Goal: Information Seeking & Learning: Learn about a topic

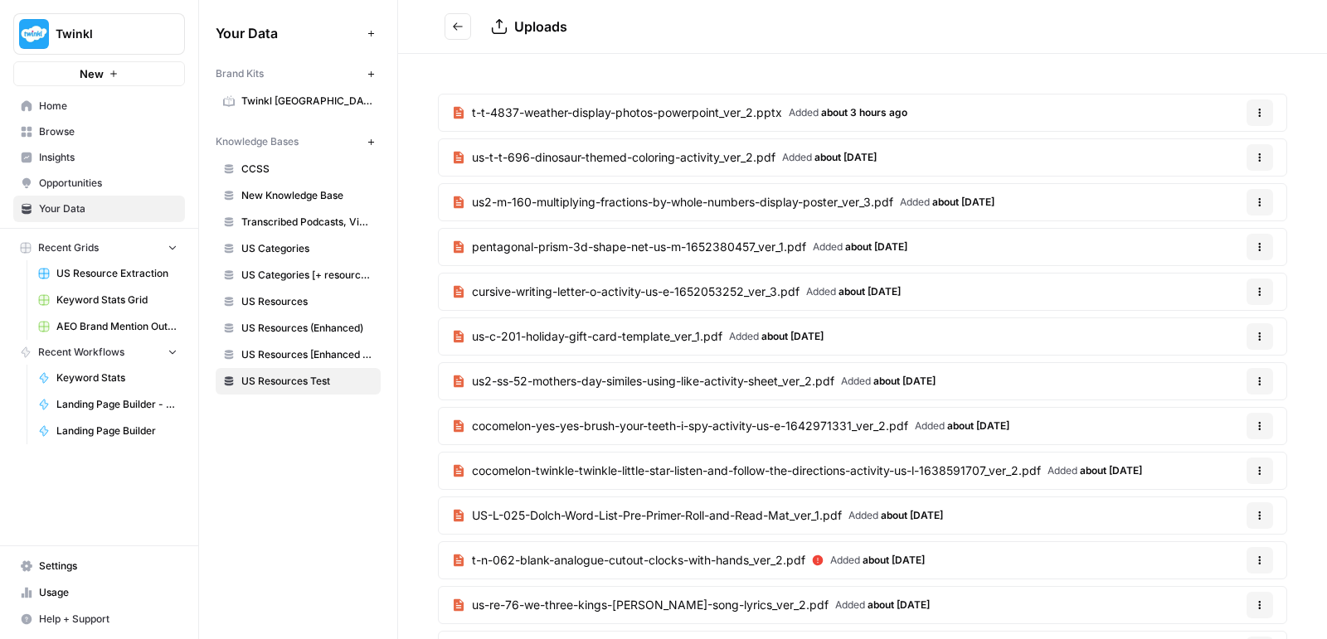
click at [60, 128] on span "Browse" at bounding box center [108, 131] width 138 height 15
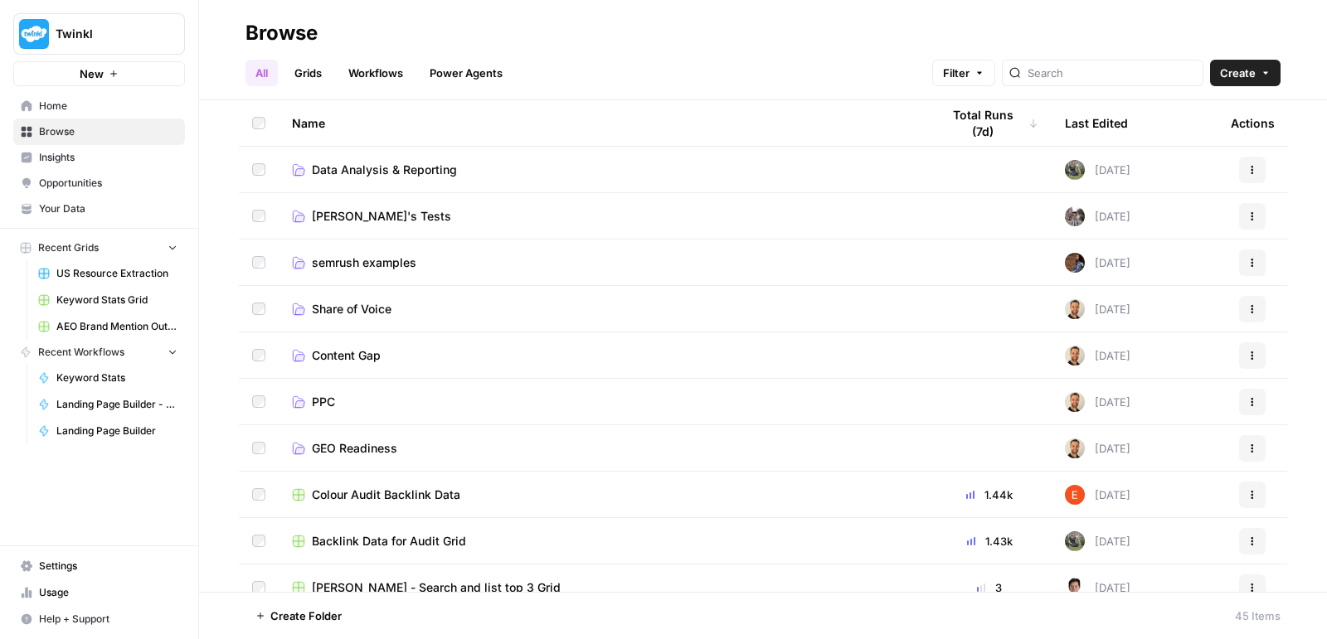
click at [63, 154] on span "Insights" at bounding box center [108, 157] width 138 height 15
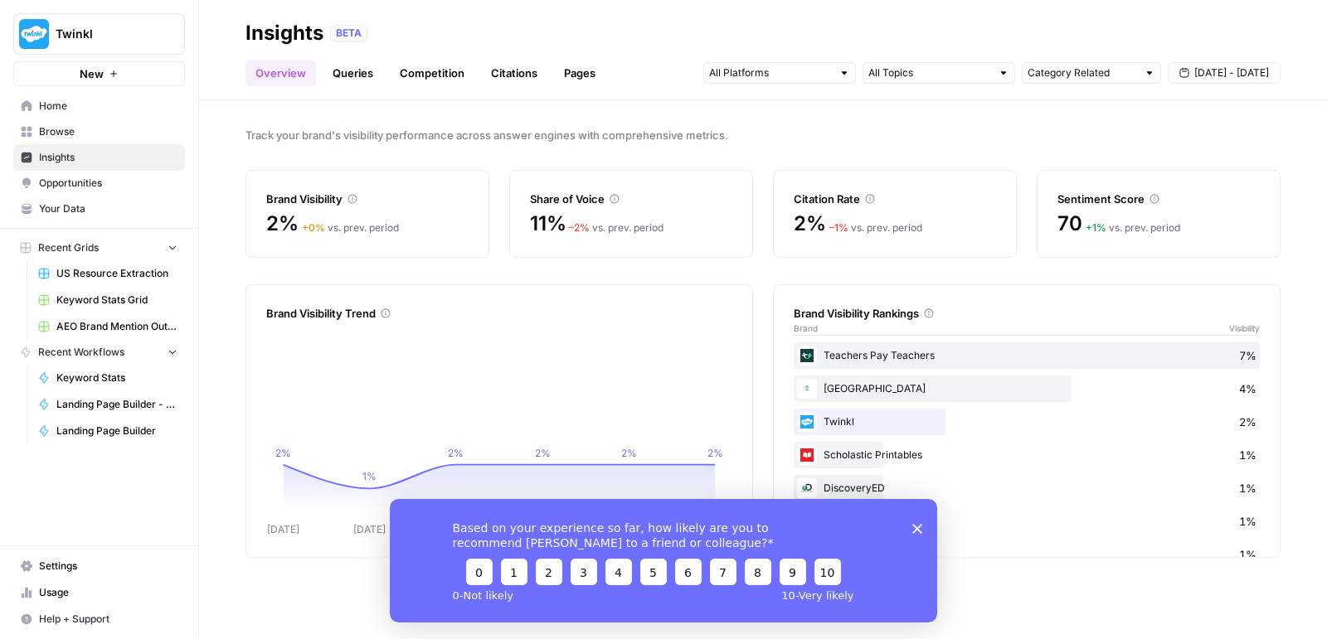
click at [917, 531] on icon "Close survey" at bounding box center [917, 528] width 10 height 10
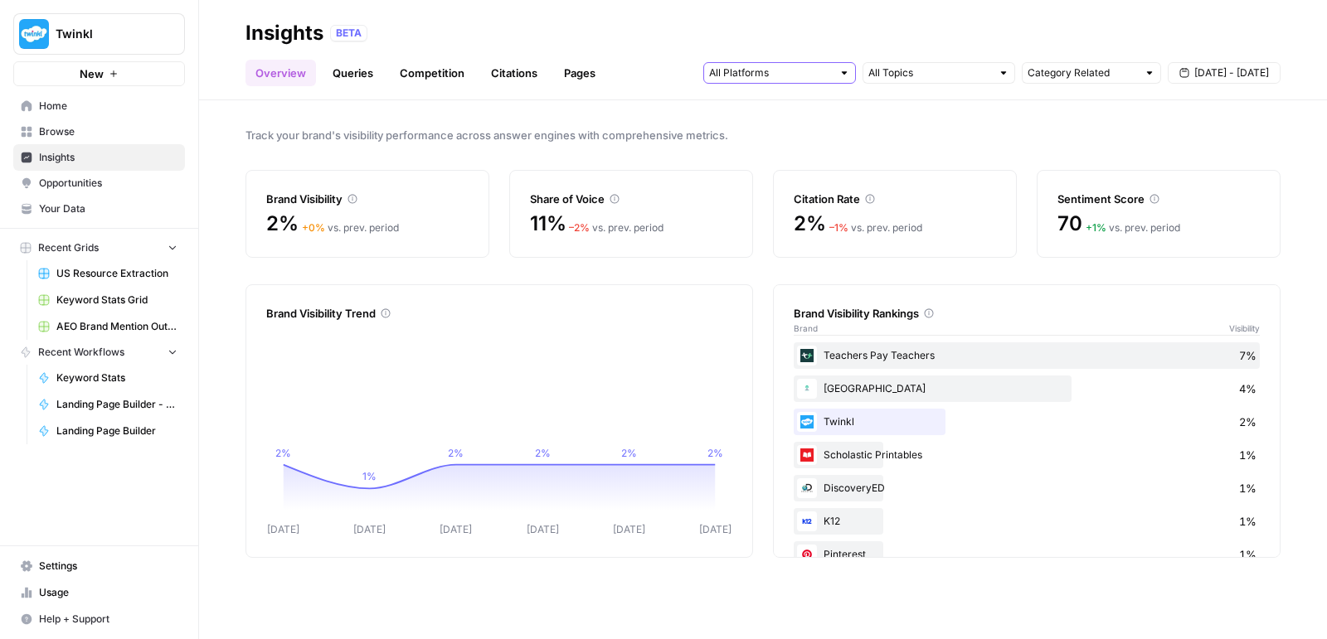
click at [794, 74] on input "text" at bounding box center [770, 73] width 123 height 17
click at [688, 44] on div "Insights BETA" at bounding box center [762, 33] width 1035 height 27
click at [510, 75] on link "Citations" at bounding box center [514, 73] width 66 height 27
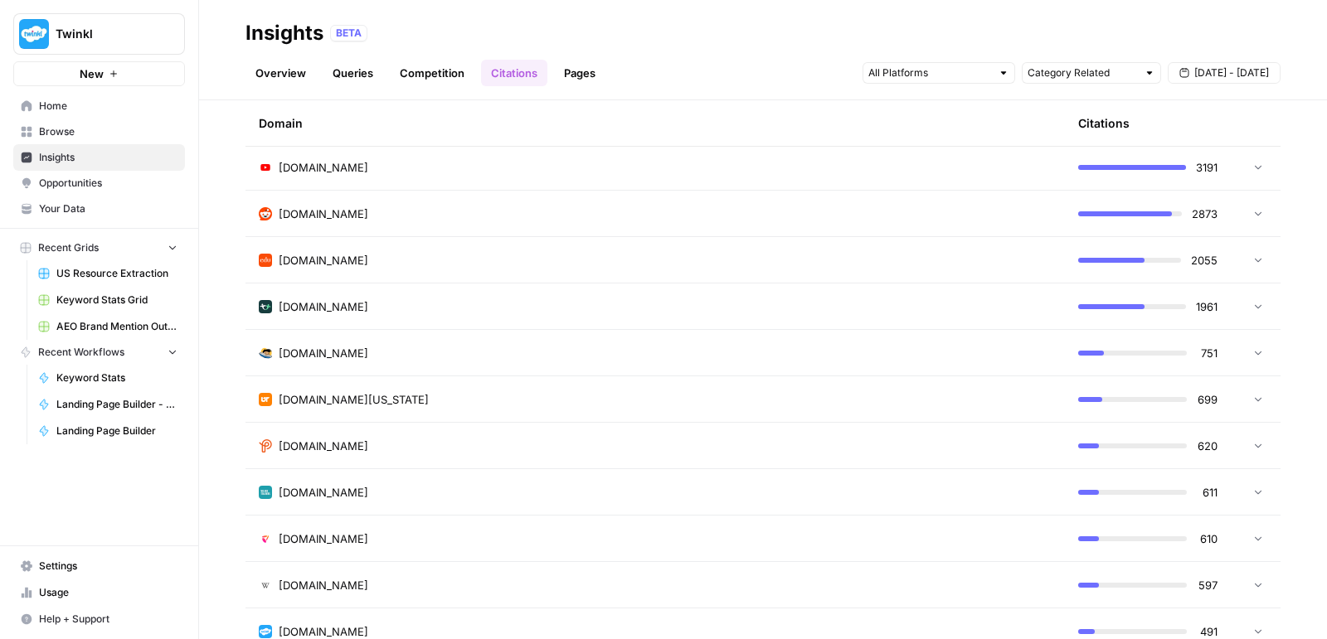
scroll to position [440, 0]
click at [1254, 182] on td at bounding box center [1255, 166] width 50 height 46
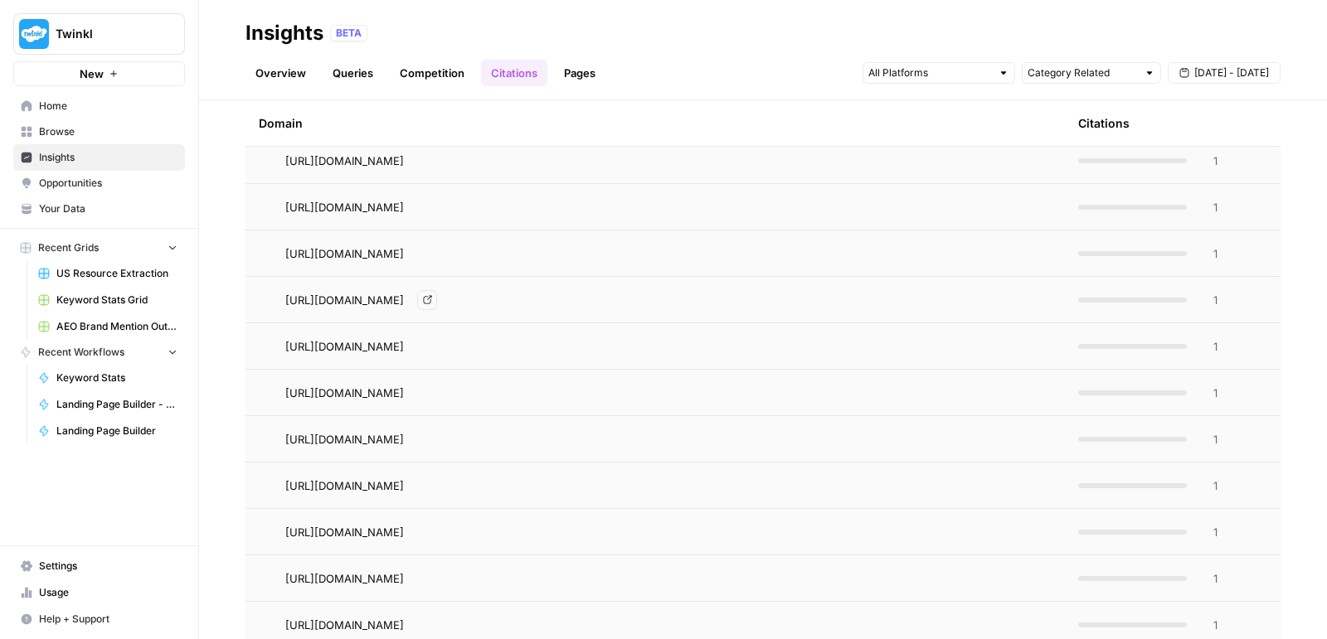
scroll to position [0, 0]
